Goal: Navigation & Orientation: Find specific page/section

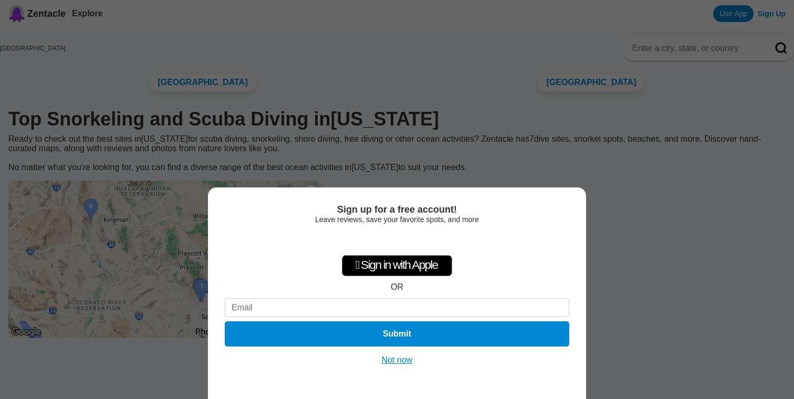
click at [404, 360] on button "Not now" at bounding box center [397, 360] width 37 height 11
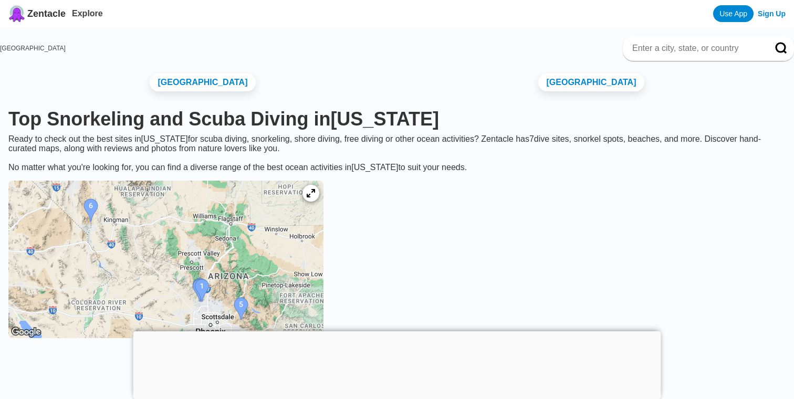
click at [445, 172] on div "Ready to check out the best sites in Arizona for scuba diving, snorkeling, shor…" at bounding box center [397, 153] width 794 height 38
click at [323, 267] on img at bounding box center [165, 260] width 315 height 158
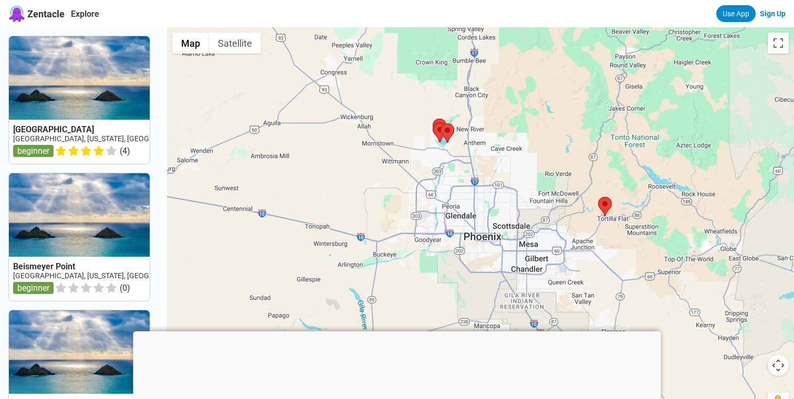
drag, startPoint x: 477, startPoint y: 261, endPoint x: 444, endPoint y: 177, distance: 90.5
click at [444, 177] on div at bounding box center [480, 226] width 627 height 399
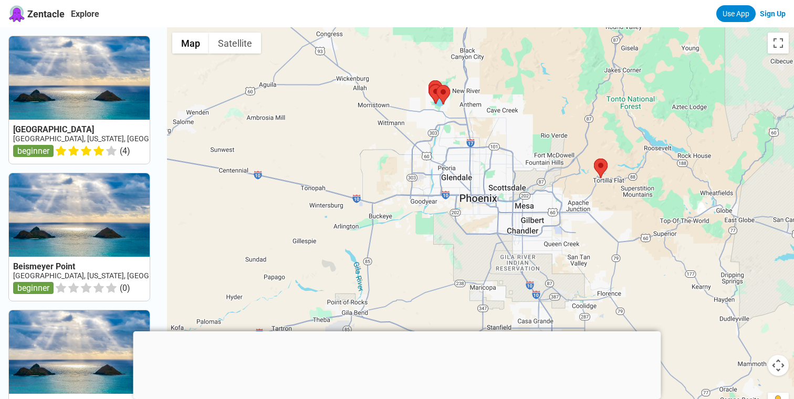
drag, startPoint x: 466, startPoint y: 256, endPoint x: 456, endPoint y: 199, distance: 58.0
click at [456, 199] on div at bounding box center [480, 226] width 627 height 399
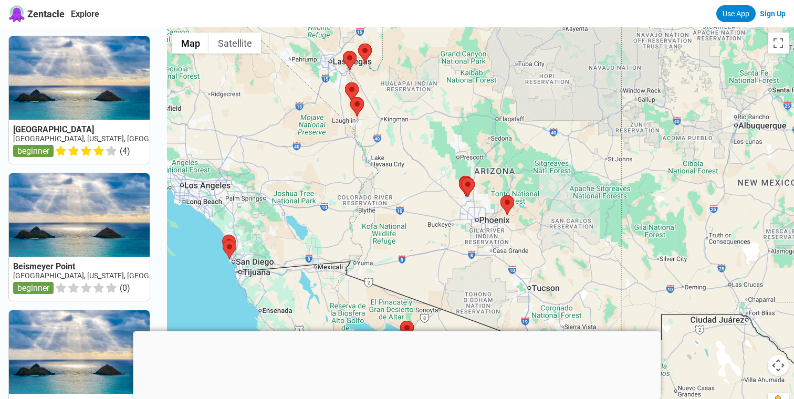
drag, startPoint x: 561, startPoint y: 158, endPoint x: 549, endPoint y: 177, distance: 22.9
click at [549, 177] on div at bounding box center [480, 226] width 627 height 399
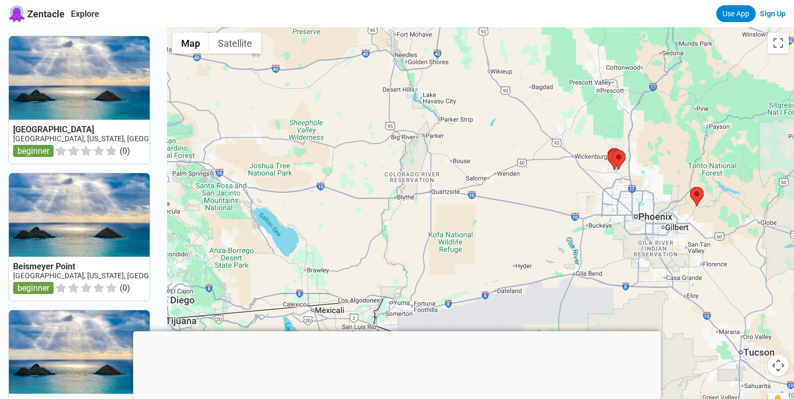
click at [278, 171] on div at bounding box center [480, 226] width 627 height 399
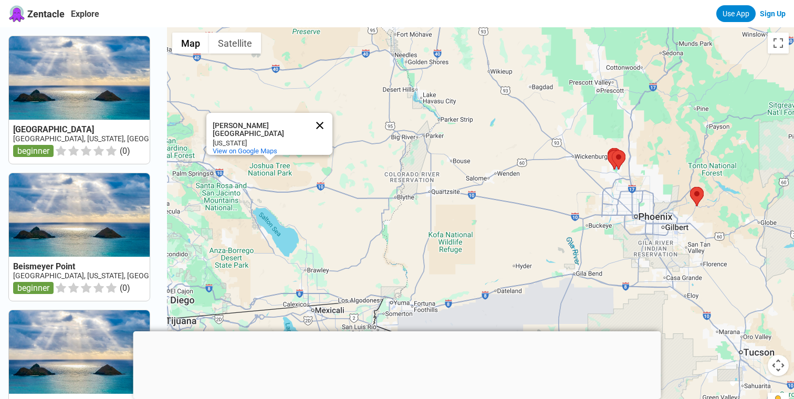
click at [319, 118] on button "Close" at bounding box center [319, 125] width 25 height 25
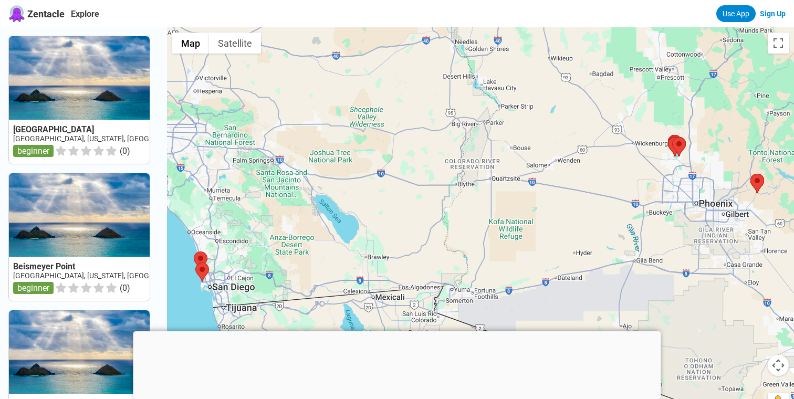
drag, startPoint x: 282, startPoint y: 191, endPoint x: 340, endPoint y: 181, distance: 58.0
click at [340, 181] on div at bounding box center [480, 226] width 627 height 399
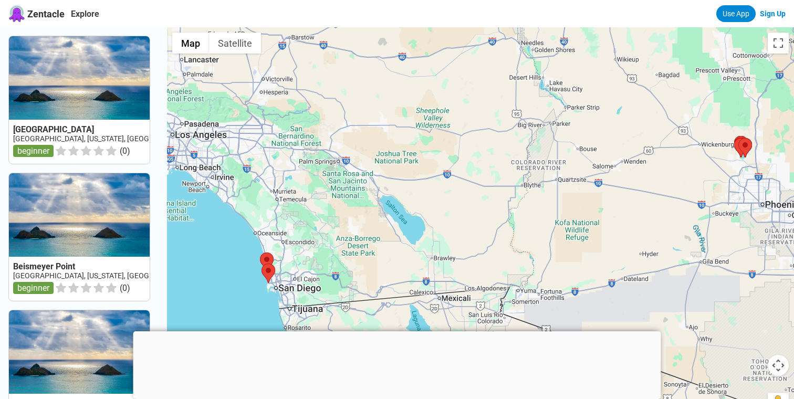
drag, startPoint x: 347, startPoint y: 177, endPoint x: 415, endPoint y: 175, distance: 67.8
click at [415, 175] on div at bounding box center [480, 226] width 627 height 399
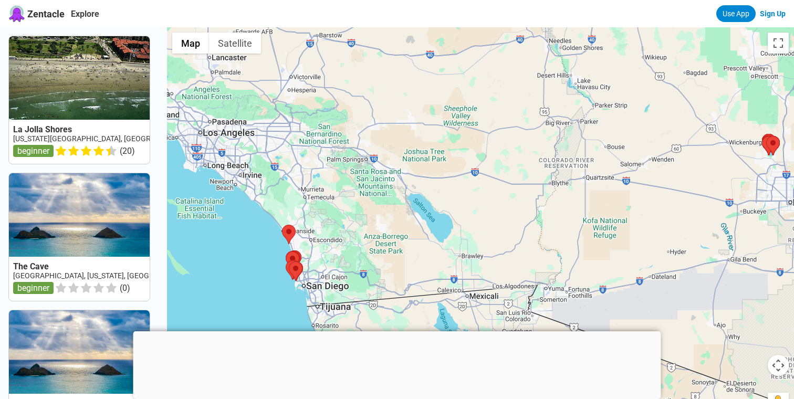
drag, startPoint x: 391, startPoint y: 162, endPoint x: 418, endPoint y: 160, distance: 26.9
click at [418, 160] on div at bounding box center [480, 226] width 627 height 399
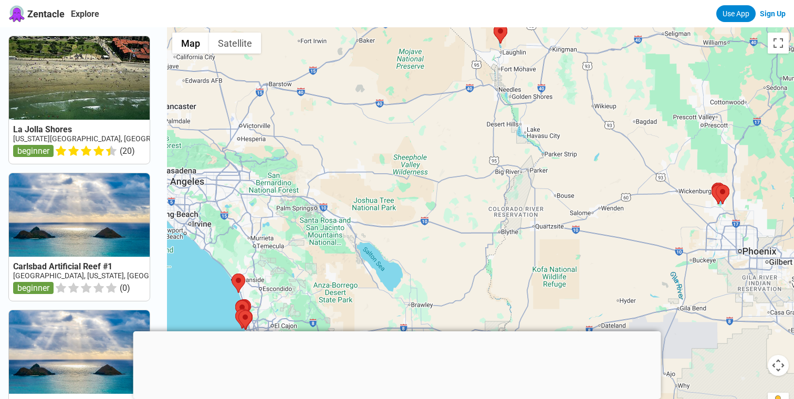
drag, startPoint x: 477, startPoint y: 137, endPoint x: 426, endPoint y: 187, distance: 70.9
click at [426, 187] on div at bounding box center [480, 226] width 627 height 399
